Goal: Check status: Check status

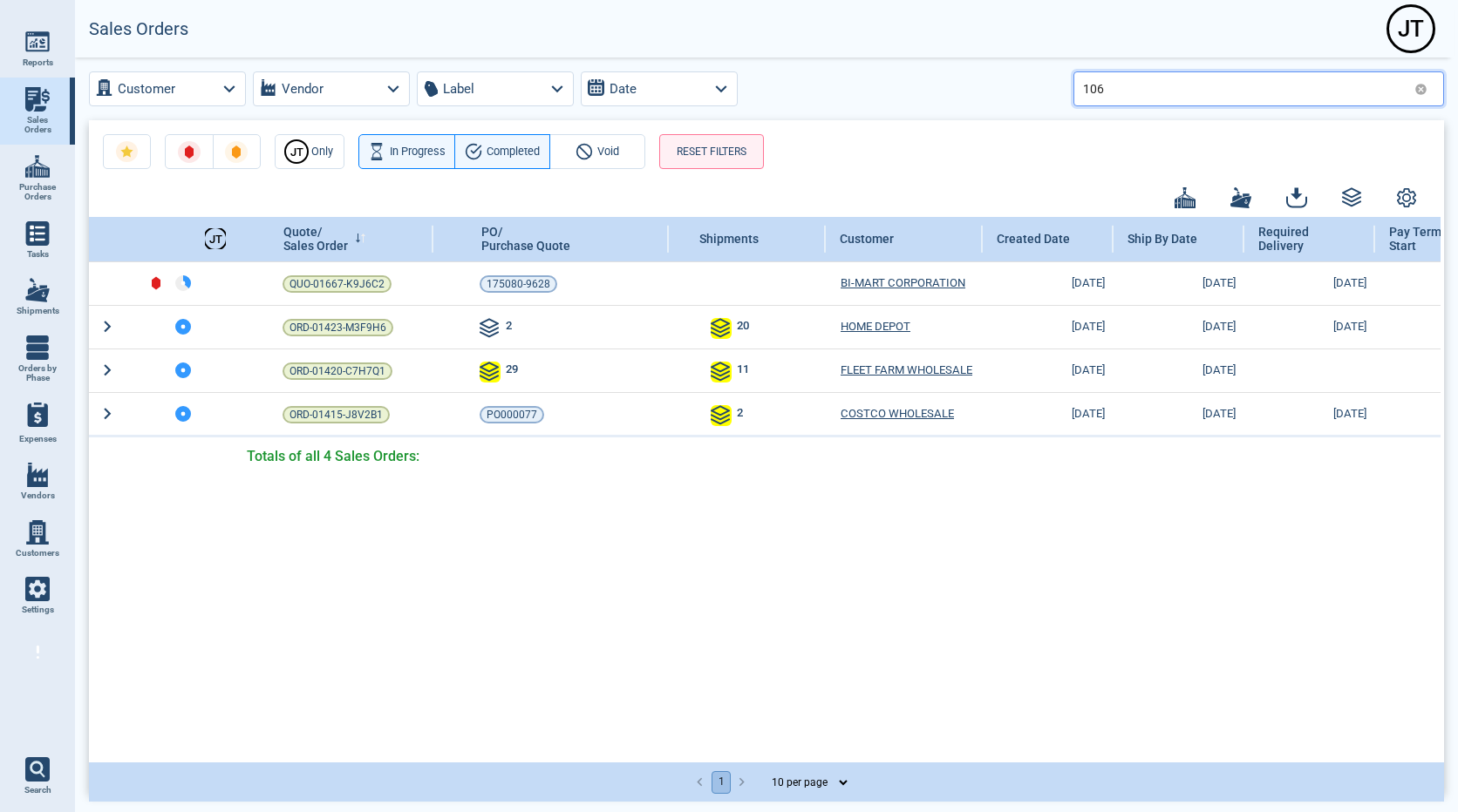
click at [1112, 85] on input "106" at bounding box center [1245, 88] width 325 height 25
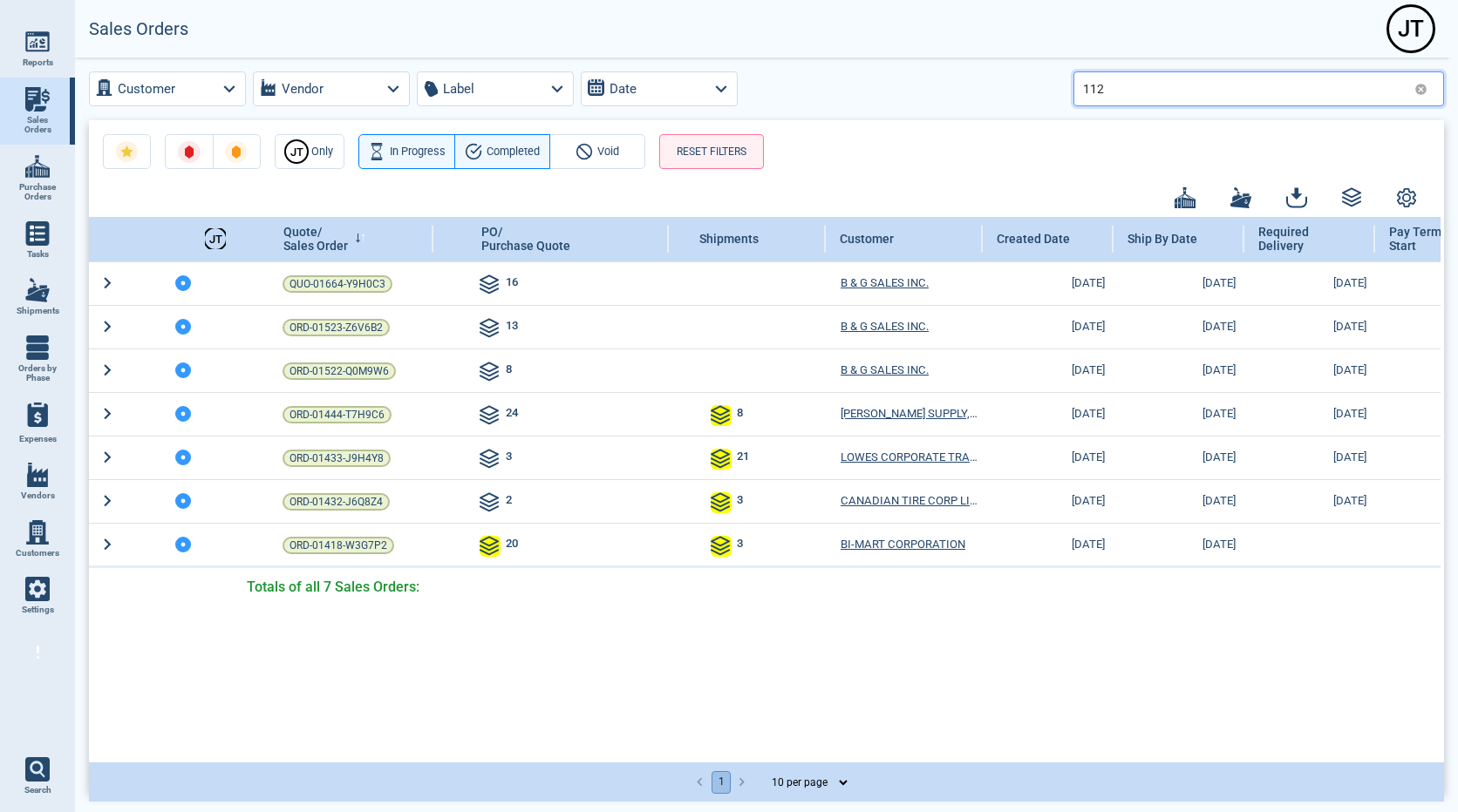
type input "112"
click at [1126, 91] on input "112" at bounding box center [1245, 88] width 325 height 25
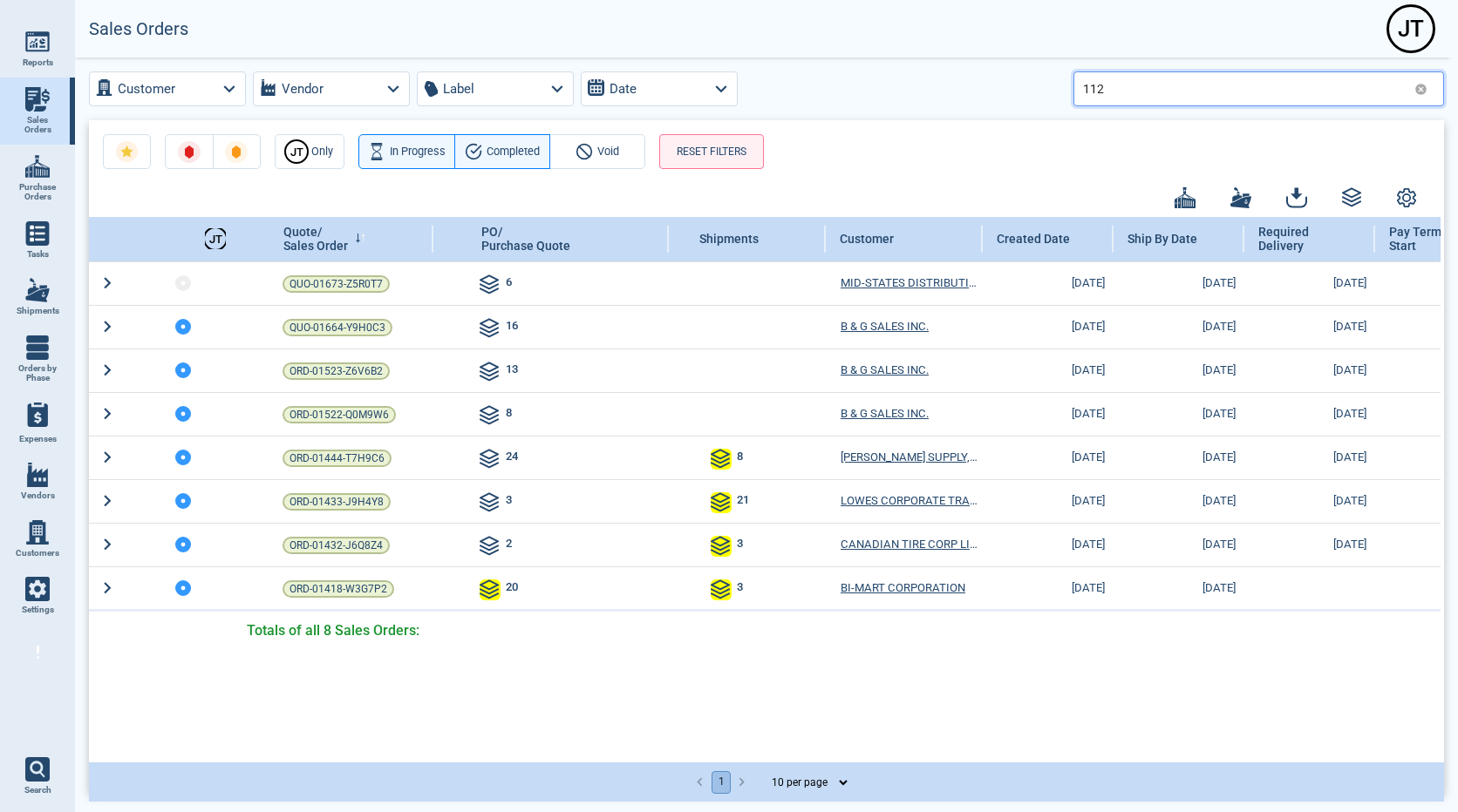
click at [1137, 86] on input "112" at bounding box center [1245, 88] width 325 height 25
type input "113"
